Goal: Check status

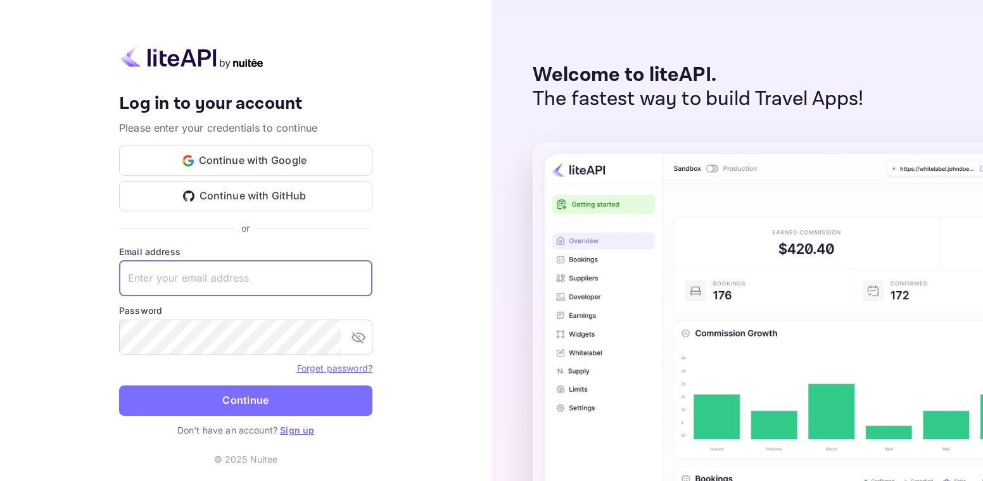
click at [189, 286] on input "text" at bounding box center [245, 278] width 253 height 35
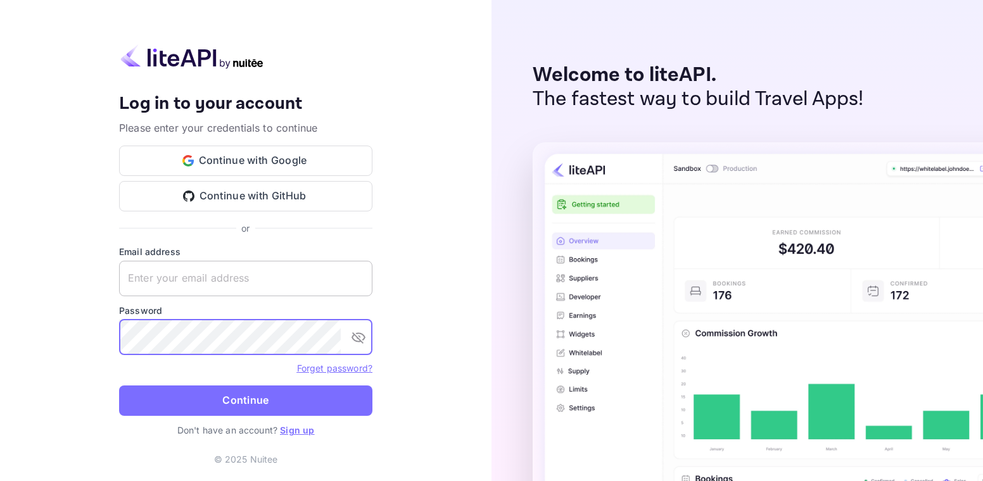
click at [236, 290] on input "text" at bounding box center [245, 278] width 253 height 35
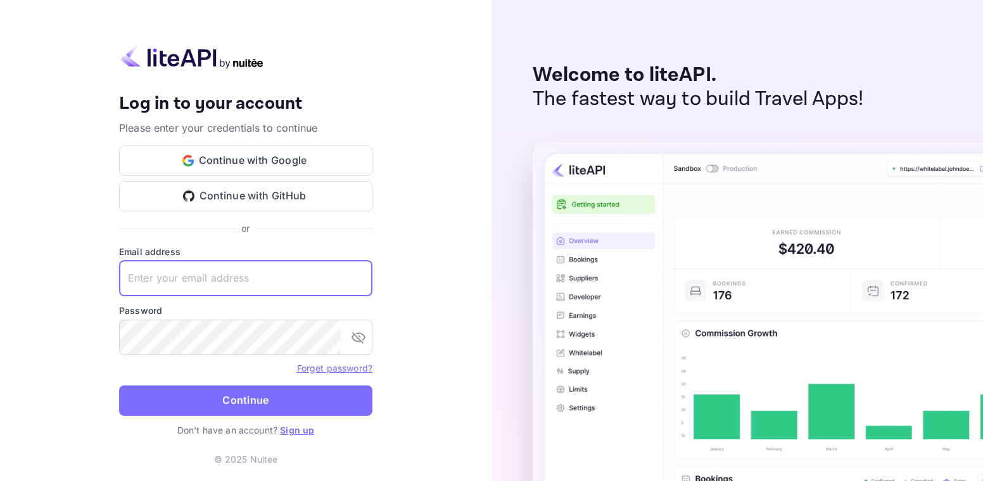
click at [231, 285] on input "text" at bounding box center [245, 278] width 253 height 35
paste input "[EMAIL_ADDRESS][DOMAIN_NAME]"
type input "[EMAIL_ADDRESS][DOMAIN_NAME]"
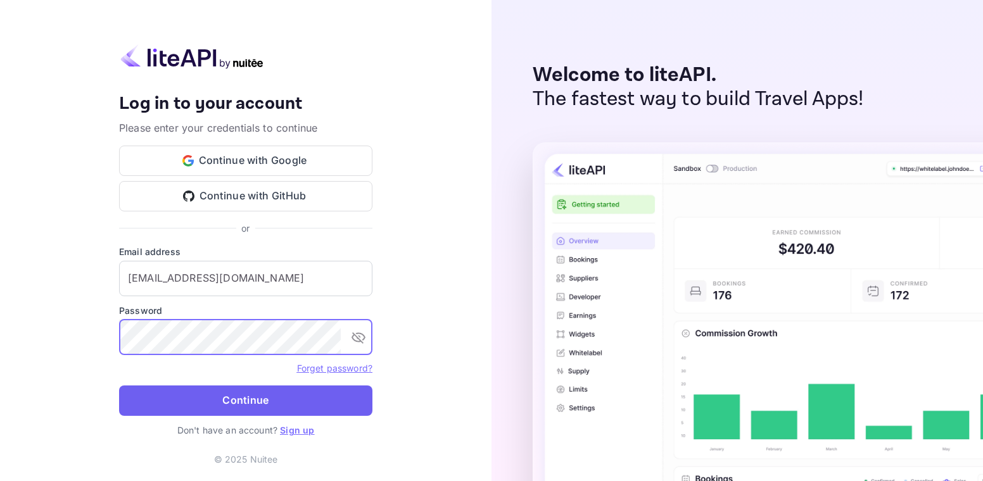
click at [140, 399] on button "Continue" at bounding box center [245, 401] width 253 height 30
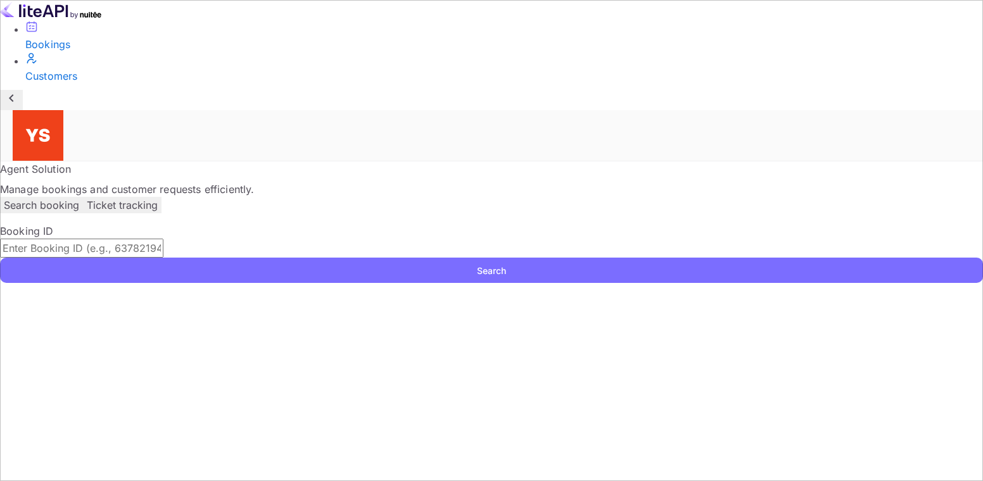
click at [163, 239] on input "text" at bounding box center [81, 248] width 163 height 19
drag, startPoint x: 281, startPoint y: 209, endPoint x: 282, endPoint y: 200, distance: 9.5
paste input "8394616"
type input "8394616"
click at [853, 258] on button "Search" at bounding box center [491, 270] width 983 height 25
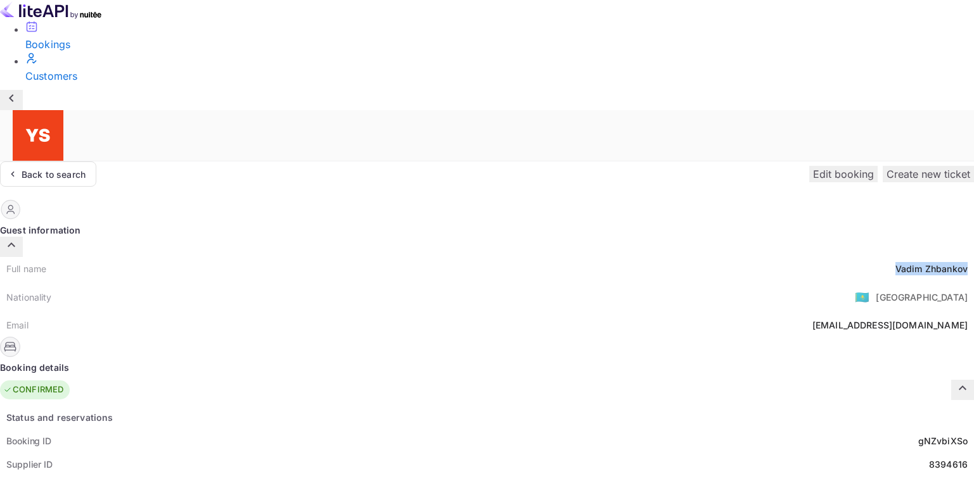
drag, startPoint x: 492, startPoint y: 148, endPoint x: 552, endPoint y: 155, distance: 60.6
click at [552, 257] on div "Full name [PERSON_NAME]" at bounding box center [487, 268] width 974 height 23
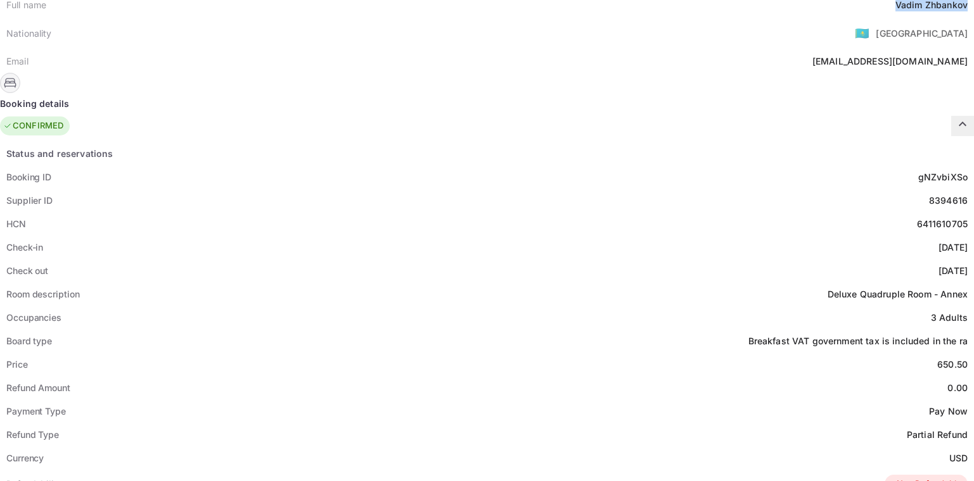
scroll to position [317, 0]
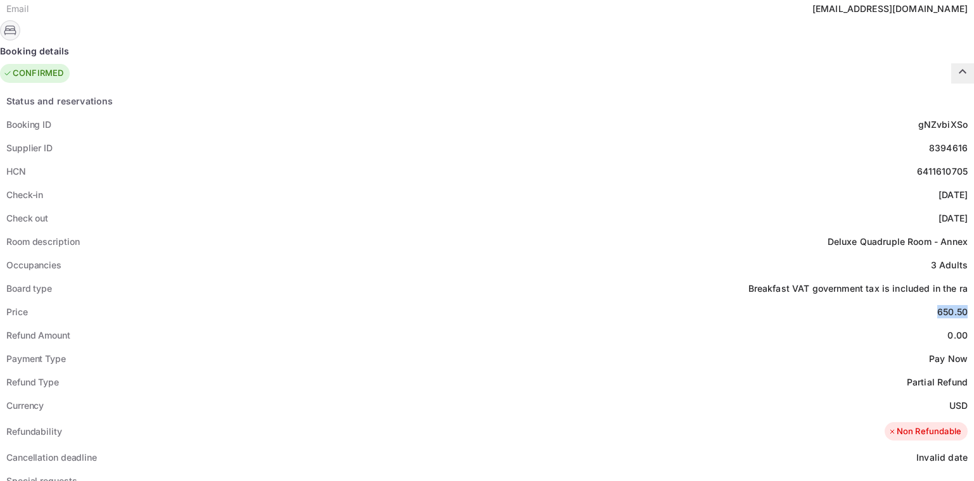
drag, startPoint x: 519, startPoint y: 186, endPoint x: 554, endPoint y: 187, distance: 35.5
click at [554, 300] on div "Price 650.50" at bounding box center [487, 311] width 974 height 23
copy div "650.50"
drag, startPoint x: 532, startPoint y: 281, endPoint x: 554, endPoint y: 279, distance: 21.6
click at [554, 394] on div "Currency USD" at bounding box center [487, 405] width 974 height 23
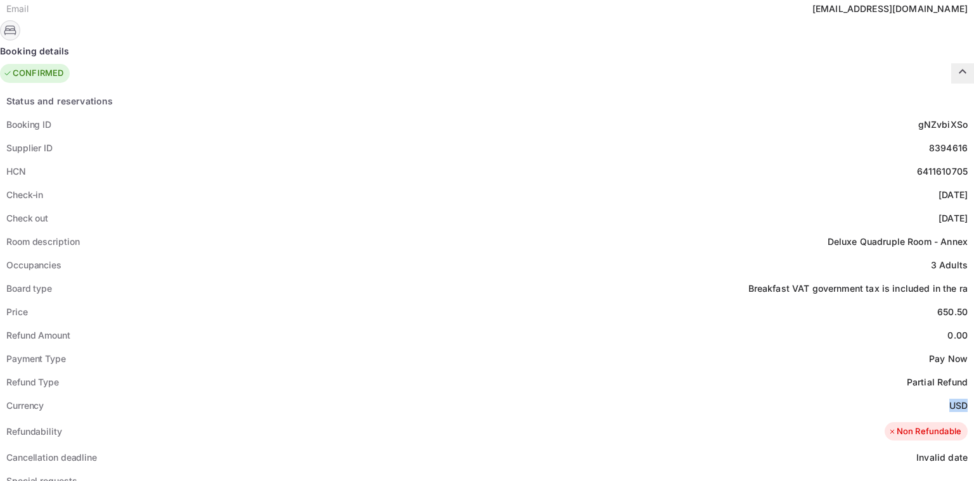
copy div "USD"
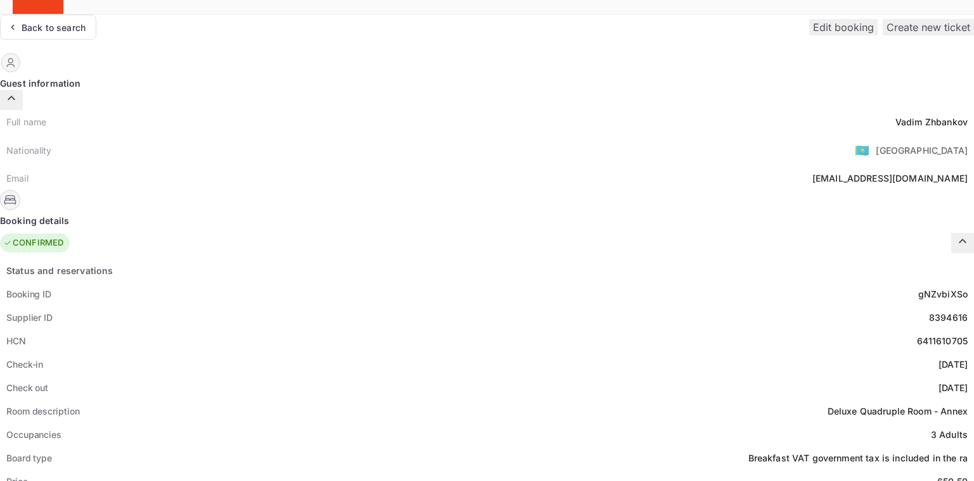
scroll to position [127, 0]
